Goal: Task Accomplishment & Management: Use online tool/utility

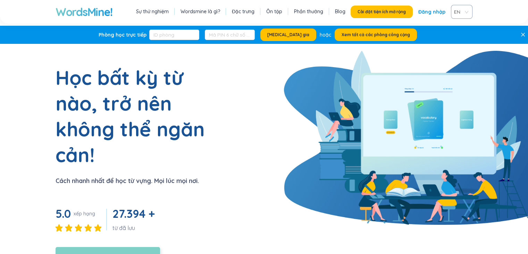
click at [119, 247] on button "Cài đặt tiện ích mở rộng" at bounding box center [108, 257] width 105 height 21
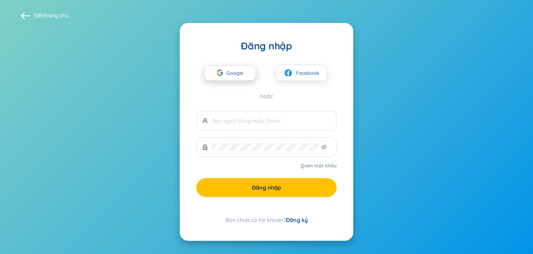
click at [244, 71] on span "Google" at bounding box center [237, 73] width 20 height 15
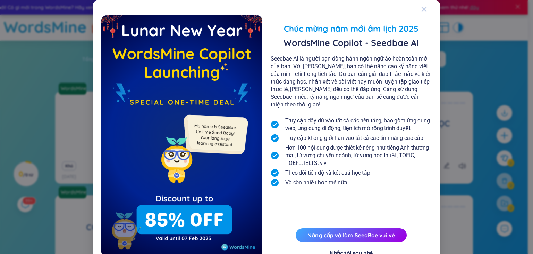
click at [422, 6] on div "Đóng" at bounding box center [425, 9] width 6 height 19
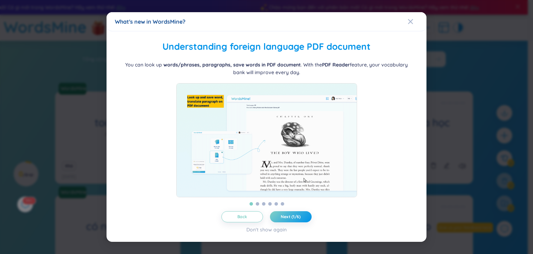
click at [420, 12] on span "Close" at bounding box center [417, 21] width 19 height 19
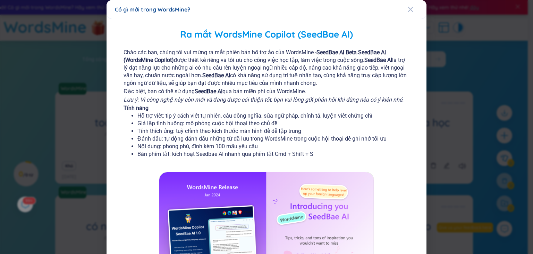
click at [460, 41] on div "Có gì mới trong WordsMine? Ra mắt WordsMine Copilot (SeedBae AI) Chào các bạn, …" at bounding box center [266, 127] width 533 height 254
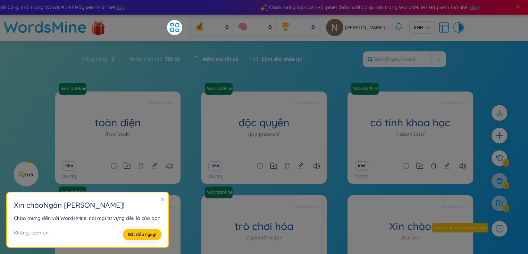
click at [161, 198] on icon "đóng" at bounding box center [163, 199] width 4 height 4
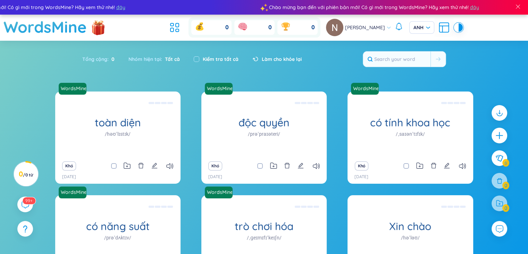
click at [498, 43] on section "Loại Bảng chữ cái tăng dần Bảng chữ cái giảm dần Tăng dần theo thời gian Giảm d…" at bounding box center [264, 175] width 528 height 269
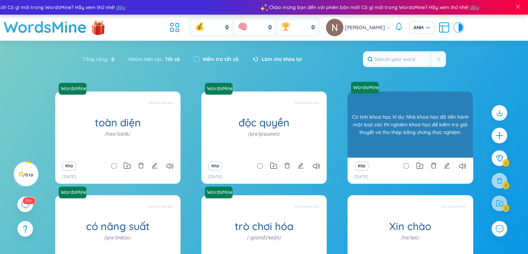
click at [417, 120] on font "Có tính khoa học Ví dụ: Nhà khoa học đã tiến hành một loạt các thí nghiệm khoa …" at bounding box center [410, 124] width 118 height 23
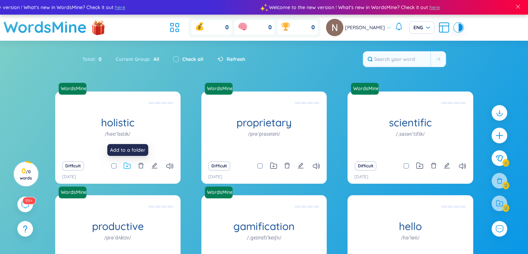
click at [127, 166] on icon at bounding box center [127, 165] width 7 height 7
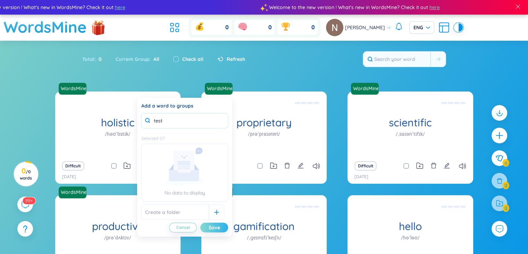
type input "test"
click at [213, 226] on div "Save" at bounding box center [214, 227] width 11 height 8
click at [209, 214] on div at bounding box center [216, 211] width 15 height 15
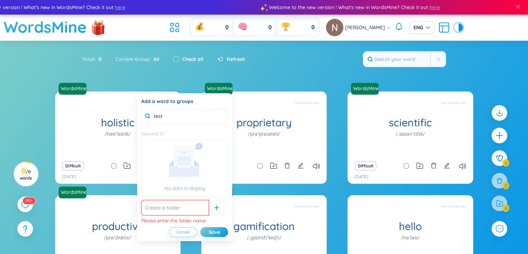
click at [194, 209] on input "text" at bounding box center [175, 207] width 68 height 15
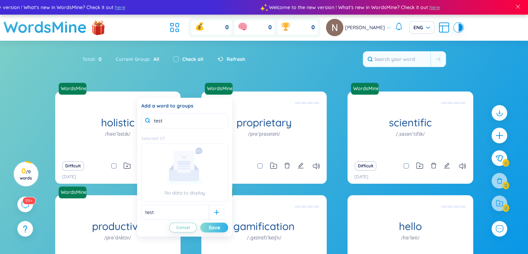
type input "test"
click at [218, 225] on div "Save" at bounding box center [214, 227] width 11 height 8
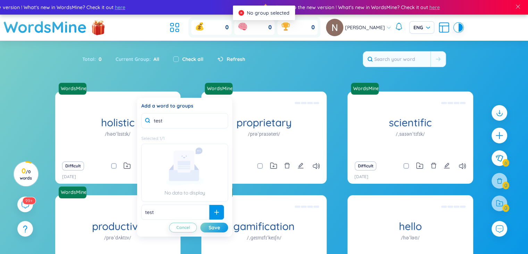
click at [209, 210] on div at bounding box center [216, 211] width 15 height 15
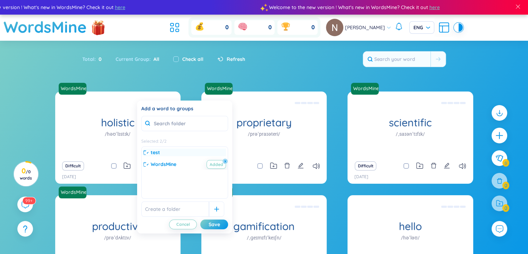
click at [185, 155] on div "test" at bounding box center [184, 152] width 83 height 8
click at [147, 151] on icon at bounding box center [146, 152] width 6 height 6
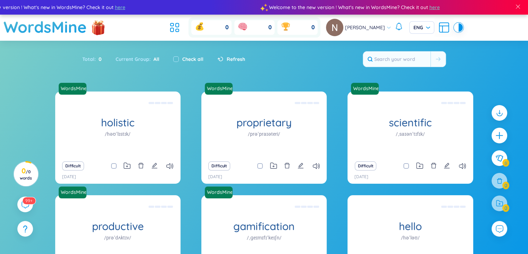
click at [250, 62] on div "Total : 0 Current Group : All Check all Refresh" at bounding box center [264, 63] width 433 height 30
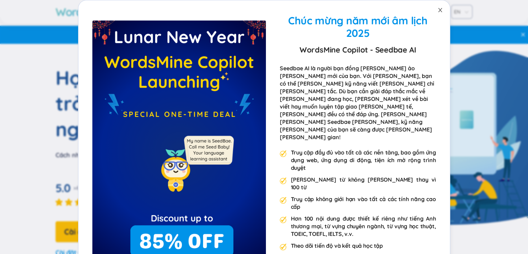
click at [439, 11] on icon "đóng" at bounding box center [440, 10] width 4 height 4
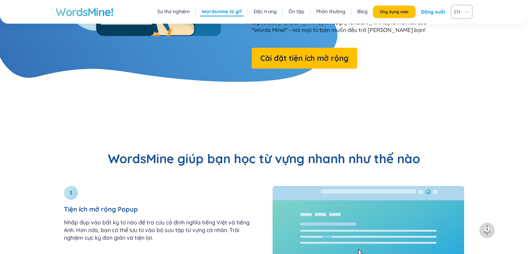
scroll to position [274, 0]
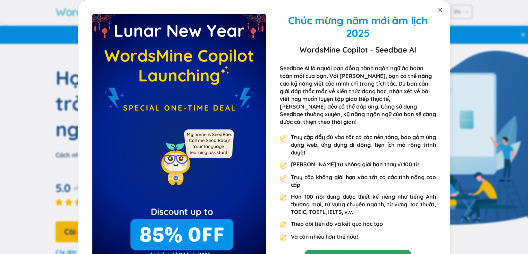
click at [438, 13] on icon "đóng" at bounding box center [441, 10] width 6 height 6
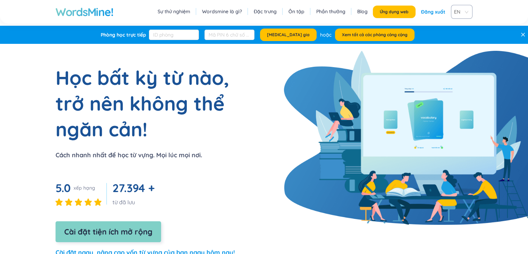
click at [136, 223] on button "Cài đặt tiện ích mở rộng" at bounding box center [109, 231] width 106 height 21
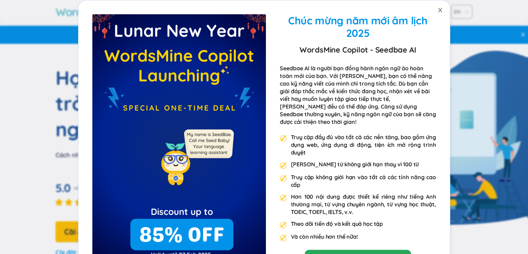
click at [435, 13] on span "Đóng" at bounding box center [440, 9] width 19 height 19
